Goal: Task Accomplishment & Management: Use online tool/utility

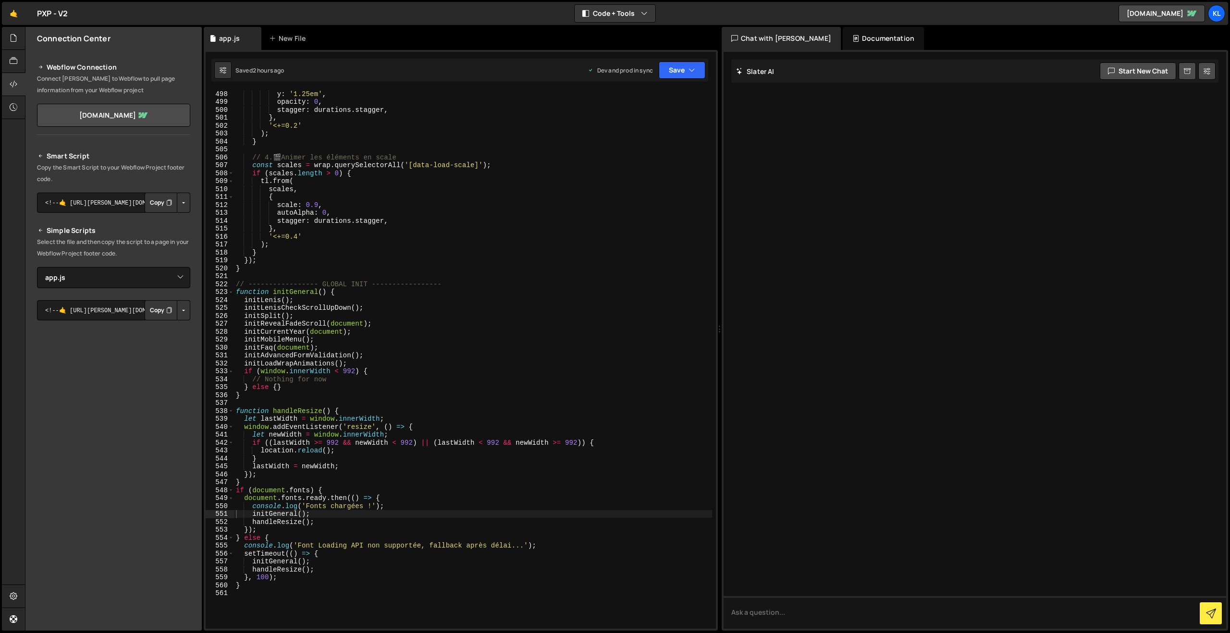
select select "45754"
click at [543, 198] on div "y : '1.25em' , opacity : 0 , stagger : durations . stagger , } , '<+=0.2' ) ; }…" at bounding box center [473, 367] width 478 height 554
type textarea "}"
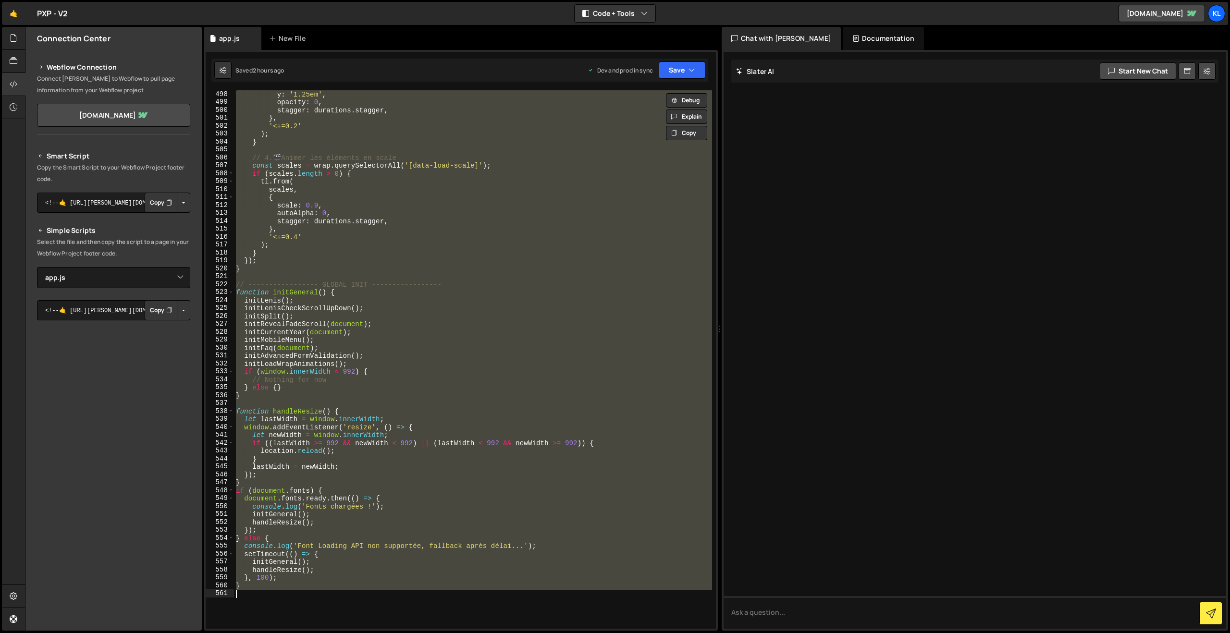
paste textarea
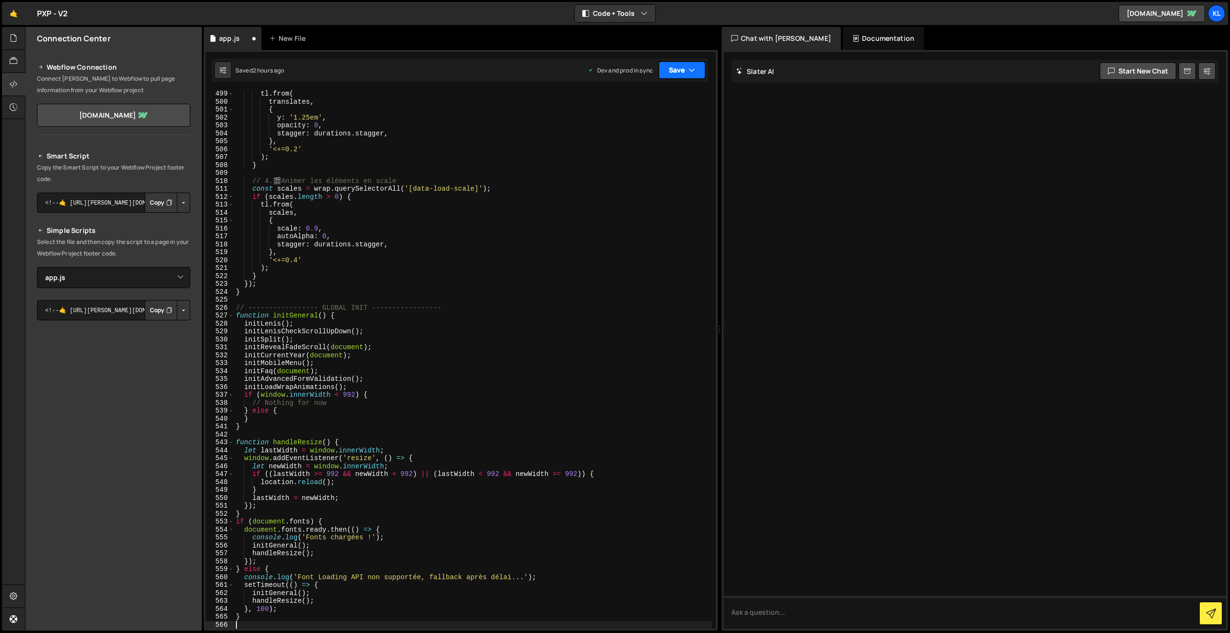
click at [674, 73] on button "Save" at bounding box center [682, 69] width 47 height 17
click at [641, 118] on button "Save to Production S Saved 2 hours ago" at bounding box center [649, 130] width 115 height 31
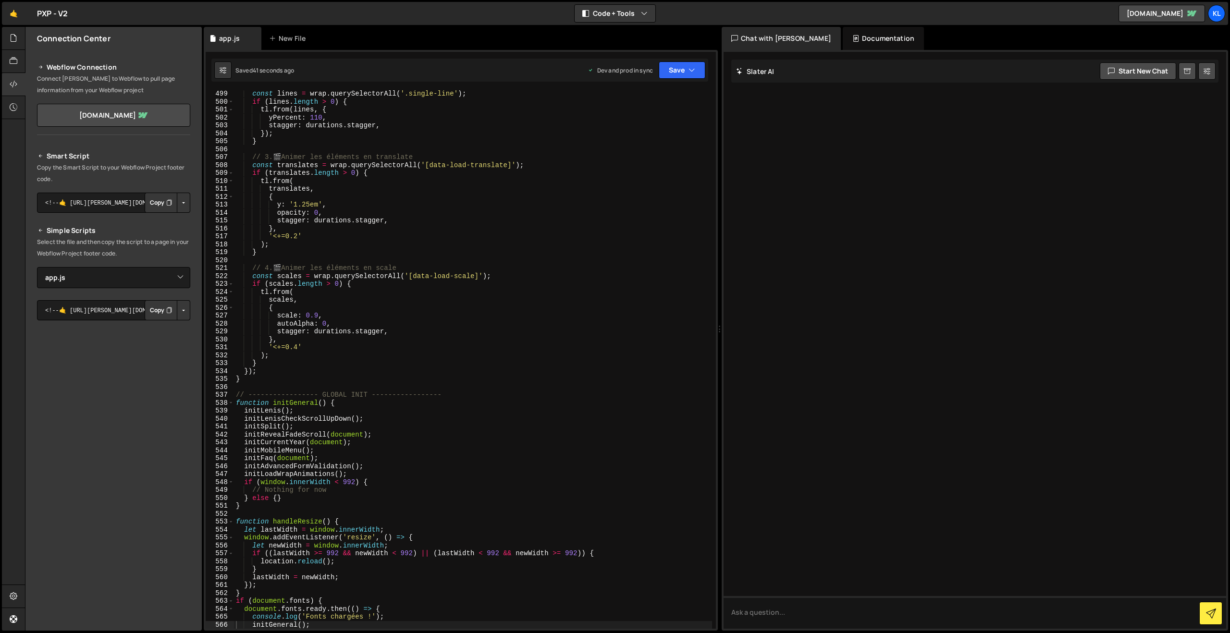
click at [363, 226] on div "const lines = wrap . querySelectorAll ( '.single-line' ) ; if ( lines . length …" at bounding box center [473, 367] width 478 height 554
type textarea "}"
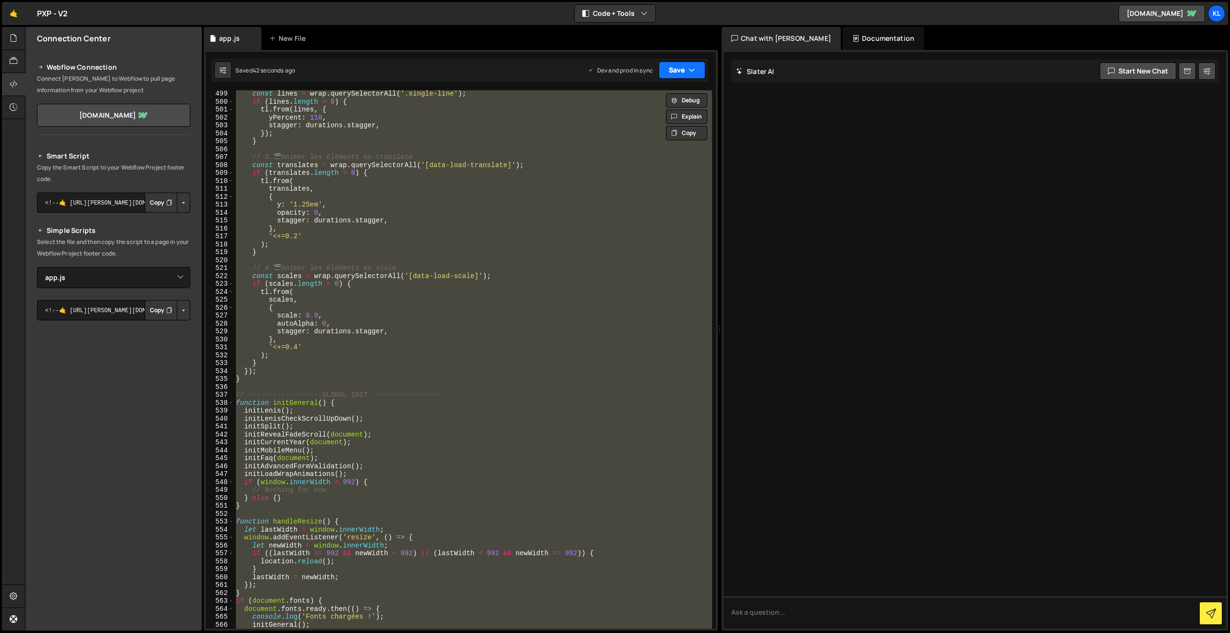
paste textarea
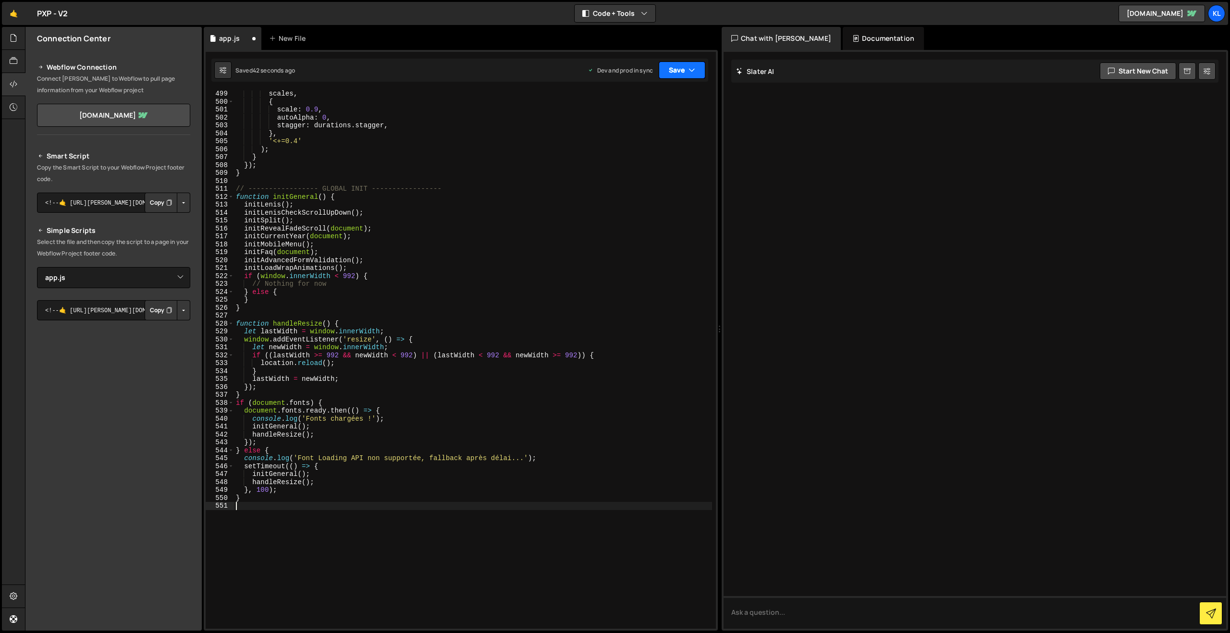
click at [680, 67] on button "Save" at bounding box center [682, 69] width 47 height 17
drag, startPoint x: 618, startPoint y: 124, endPoint x: 594, endPoint y: 123, distance: 24.0
click at [618, 124] on div "Save to Production S" at bounding box center [650, 125] width 100 height 10
